Goal: Information Seeking & Learning: Find specific fact

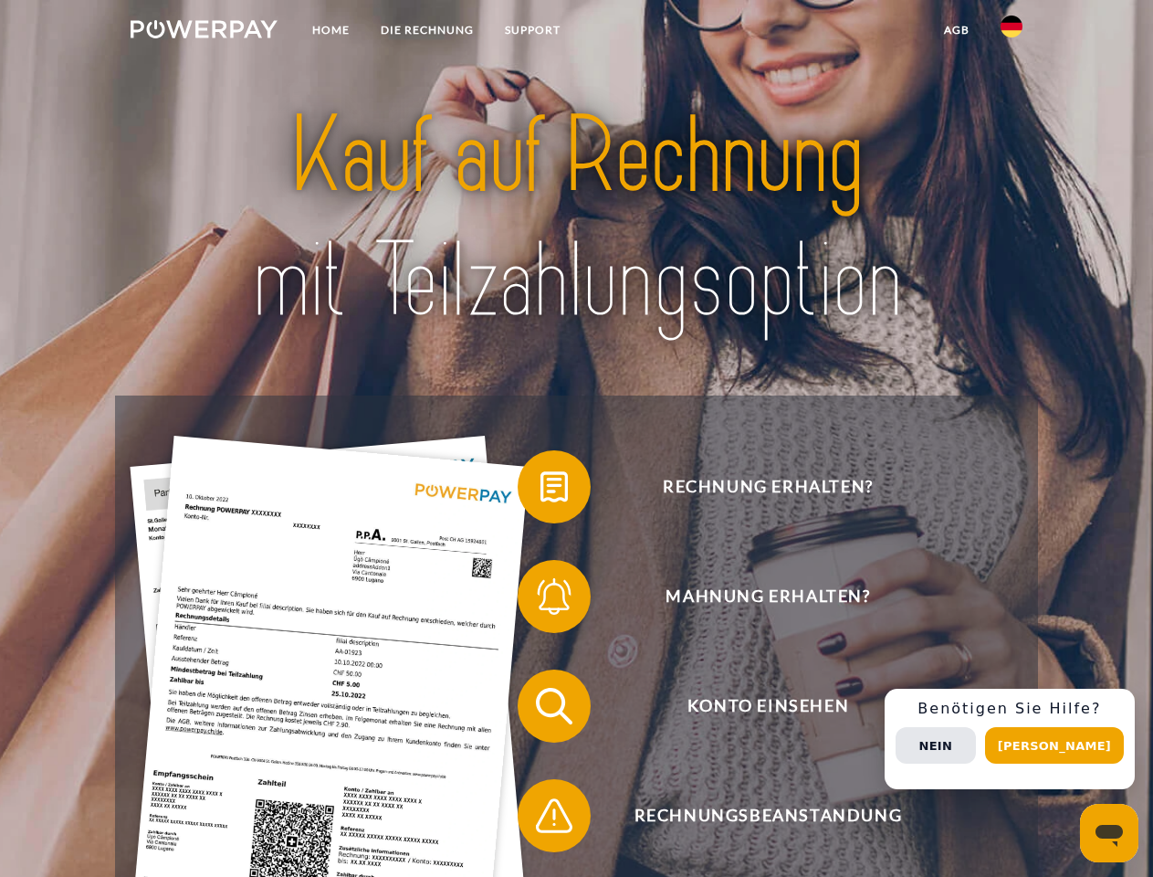
click at [204, 32] on img at bounding box center [204, 29] width 147 height 18
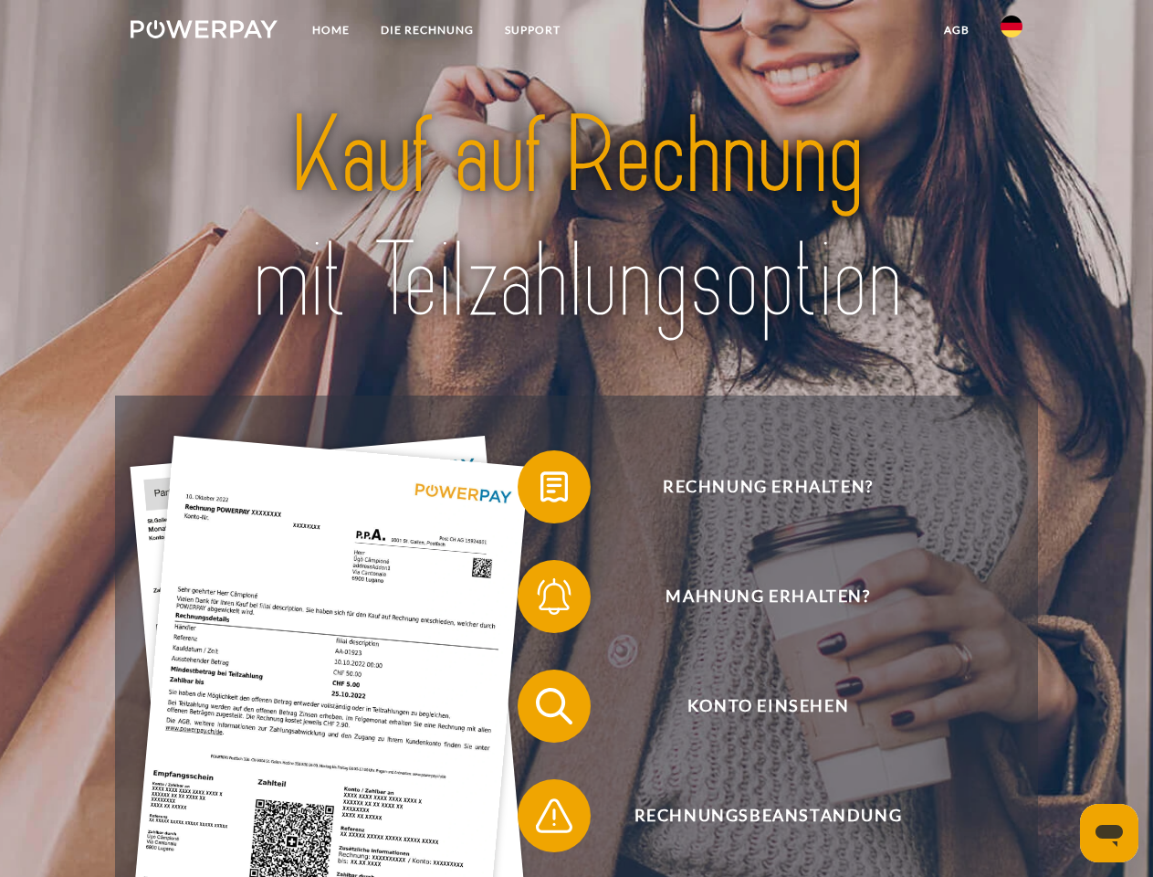
click at [1012, 32] on img at bounding box center [1012, 27] width 22 height 22
click at [956, 30] on link "agb" at bounding box center [957, 30] width 57 height 33
click at [541, 490] on span at bounding box center [526, 486] width 91 height 91
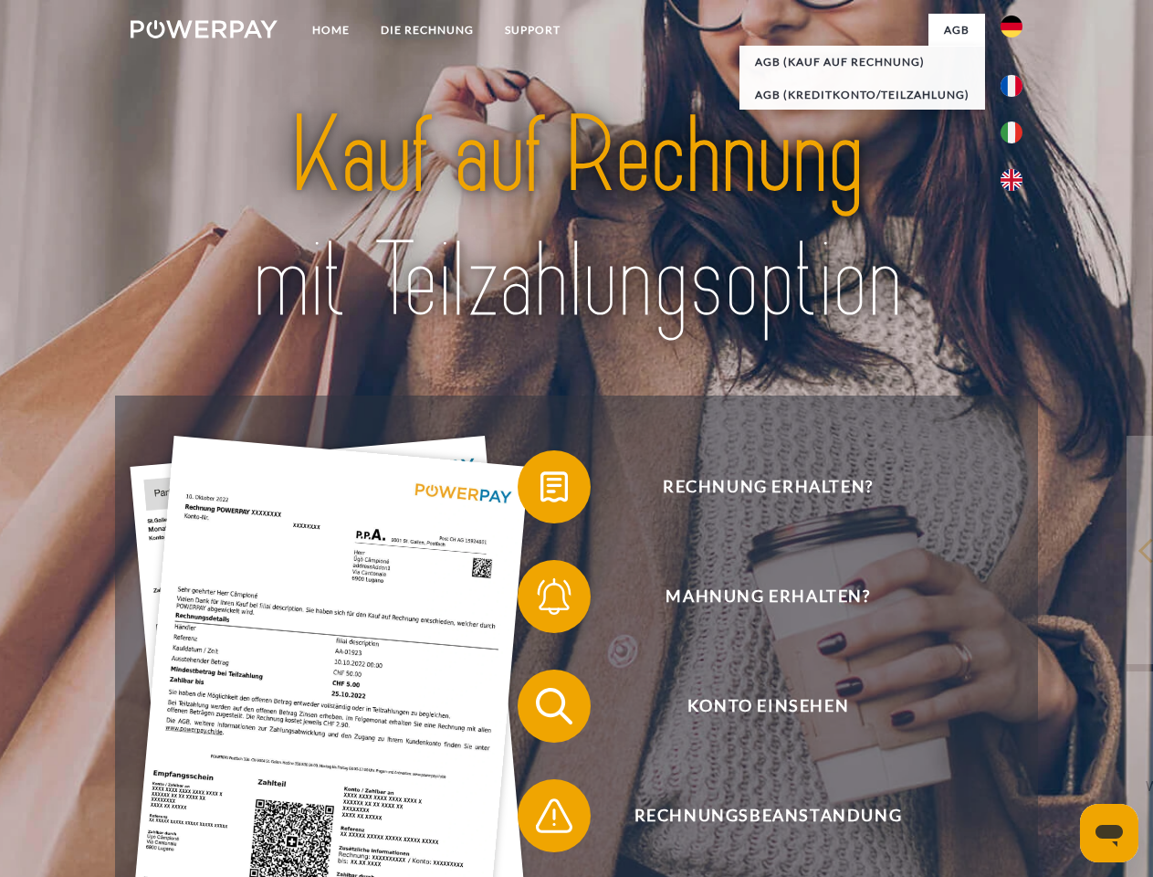
click at [541, 600] on span at bounding box center [526, 596] width 91 height 91
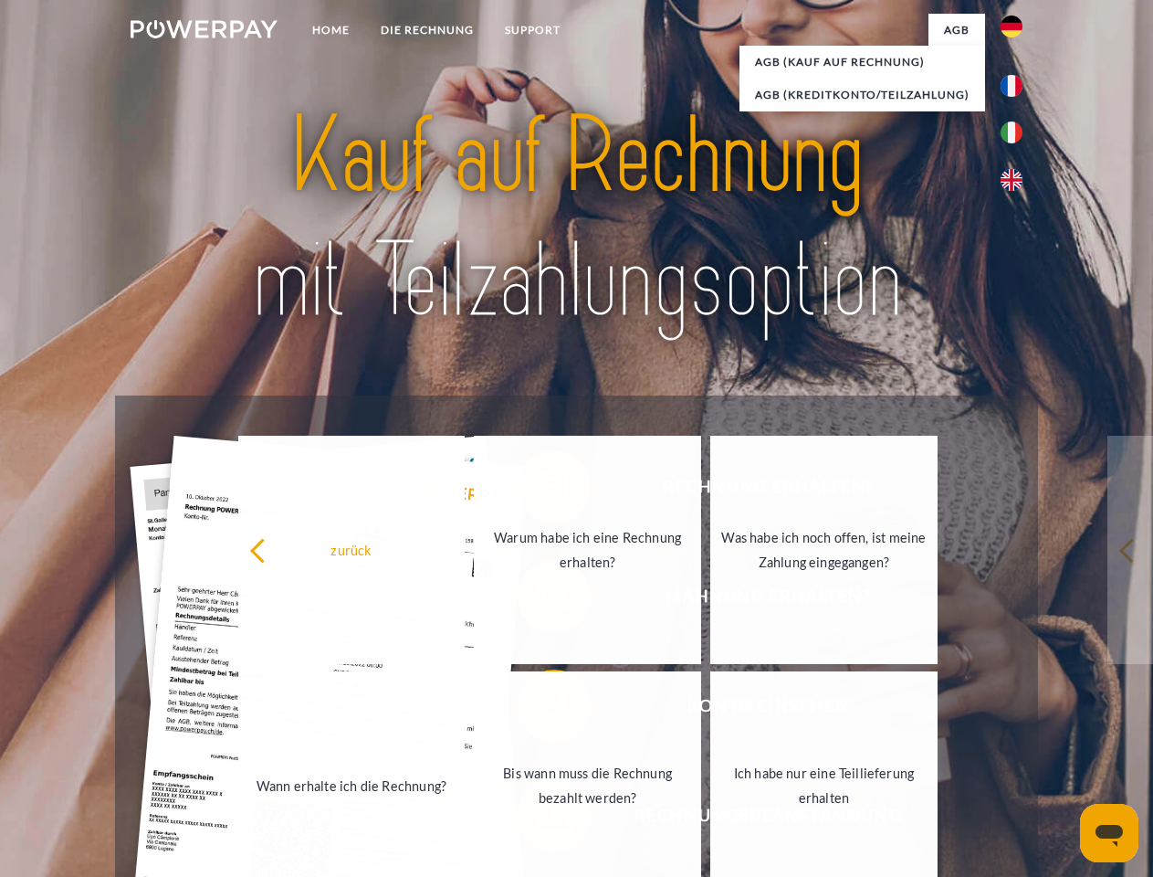
click at [541, 710] on link "Bis wann muss die Rechnung bezahlt werden?" at bounding box center [587, 785] width 227 height 228
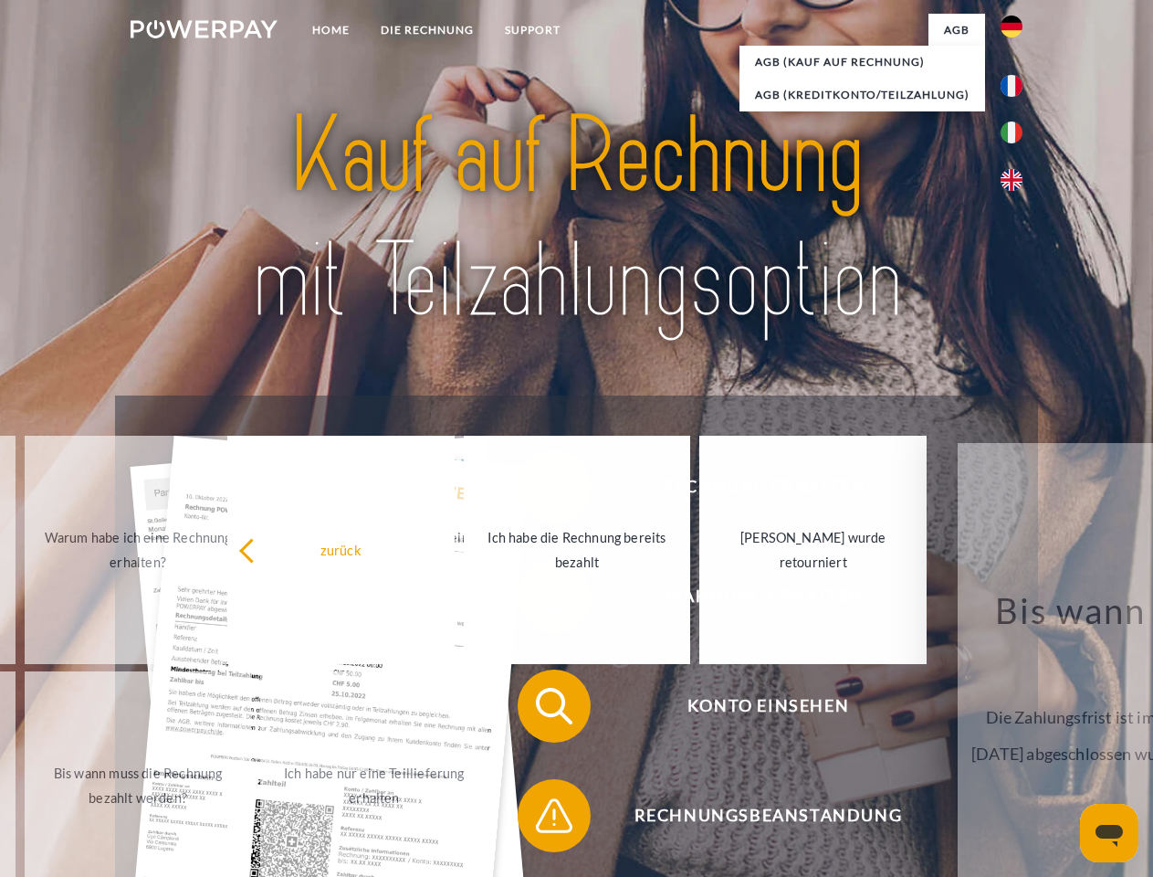
click at [541, 819] on span at bounding box center [526, 815] width 91 height 91
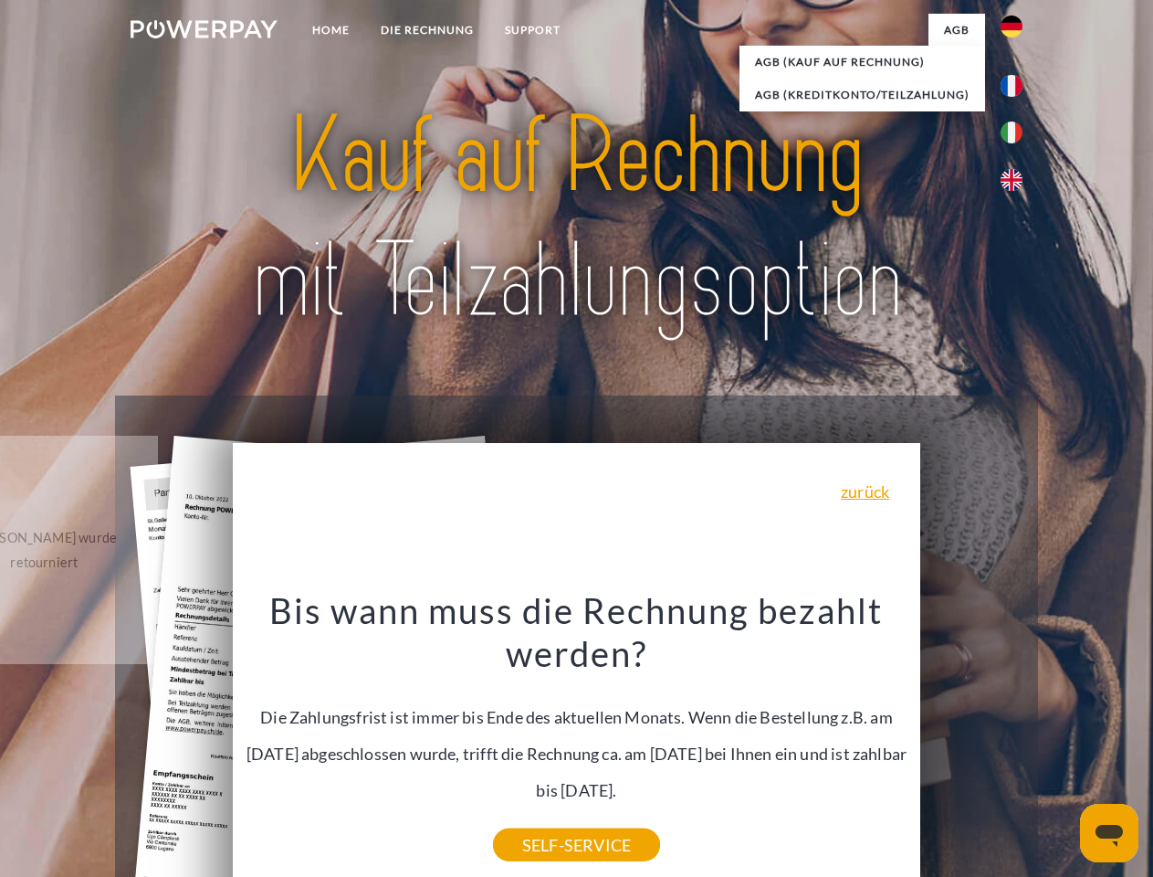
click at [1016, 739] on div "Rechnung erhalten? Mahnung erhalten? Konto einsehen" at bounding box center [576, 760] width 922 height 731
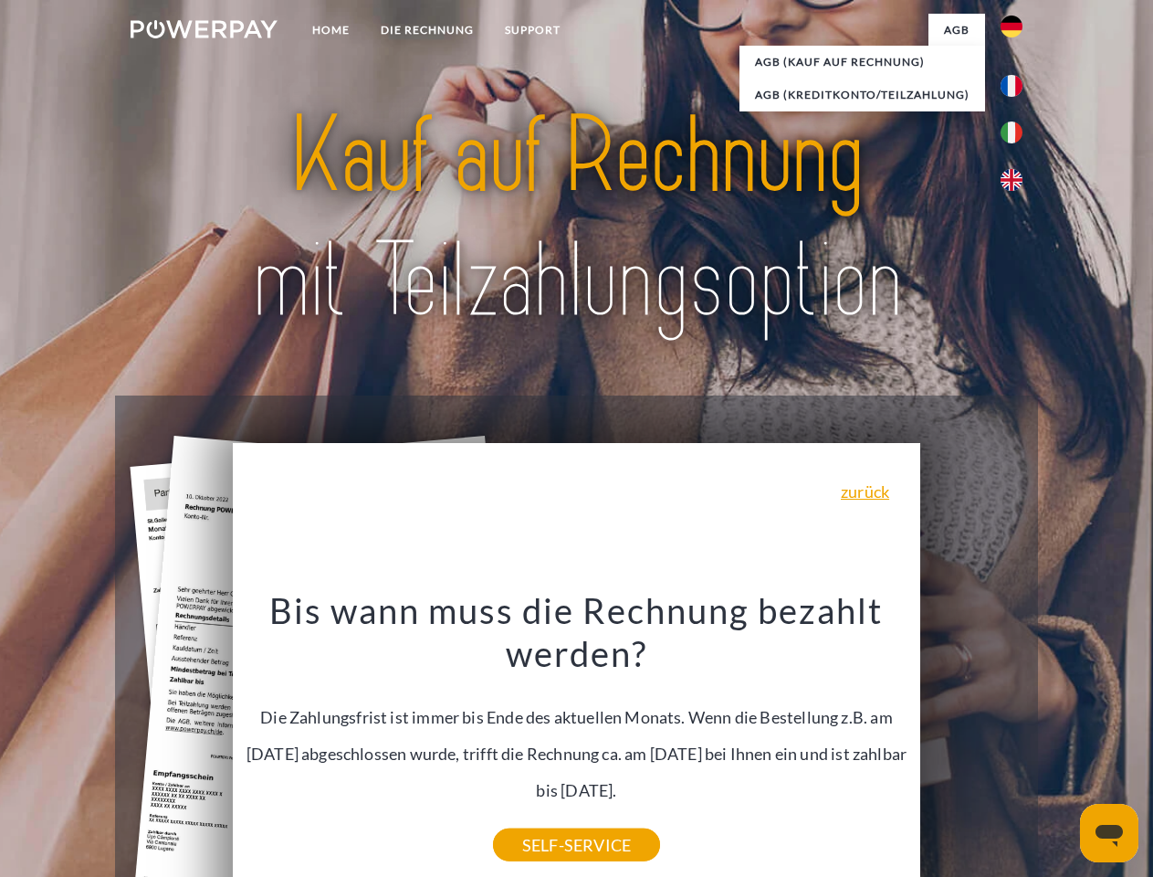
click at [972, 742] on span "Konto einsehen" at bounding box center [767, 705] width 447 height 73
click at [1061, 745] on header "Home DIE RECHNUNG SUPPORT" at bounding box center [576, 630] width 1153 height 1261
